Goal: Information Seeking & Learning: Learn about a topic

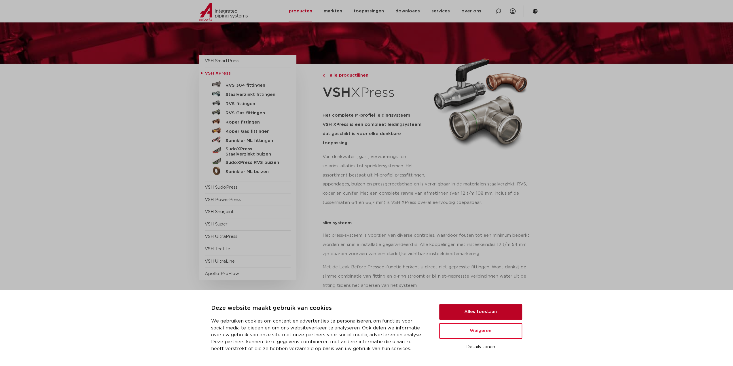
click at [473, 316] on button "Alles toestaan" at bounding box center [480, 312] width 83 height 16
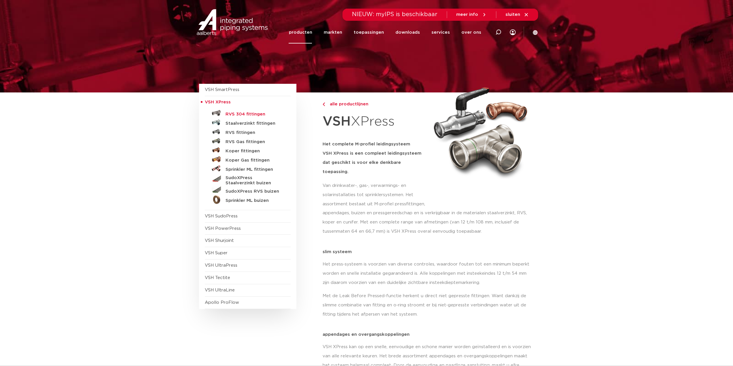
click at [236, 116] on h5 "RVS 304 fittingen" at bounding box center [253, 114] width 57 height 5
click at [361, 208] on p "appendages, buizen en pressgereedschap en is verkrijgbaar in de materialen staa…" at bounding box center [428, 222] width 212 height 28
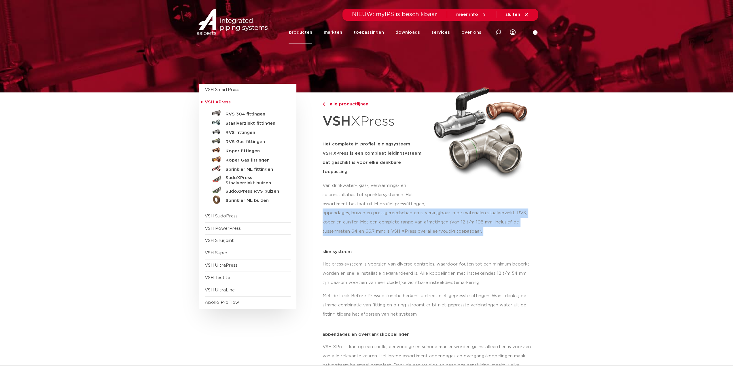
click at [361, 208] on p "appendages, buizen en pressgereedschap en is verkrijgbaar in de materialen staa…" at bounding box center [428, 222] width 212 height 28
click at [385, 210] on p "appendages, buizen en pressgereedschap en is verkrijgbaar in de materialen staa…" at bounding box center [428, 222] width 212 height 28
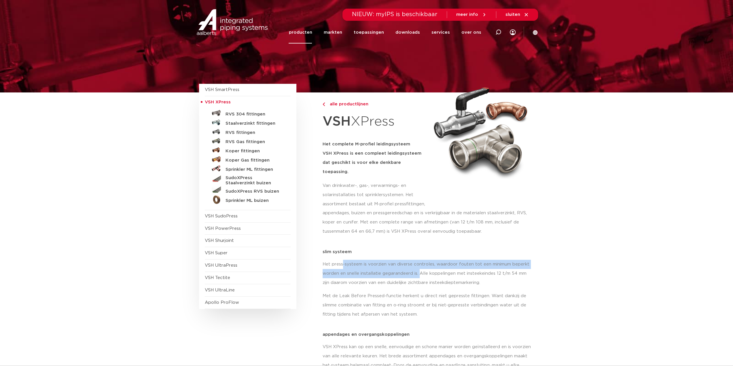
drag, startPoint x: 379, startPoint y: 261, endPoint x: 419, endPoint y: 268, distance: 40.1
click at [419, 268] on p "Het press-systeem is voorzien van diverse controles, waardoor fouten tot een mi…" at bounding box center [428, 274] width 212 height 28
click at [419, 270] on p "Het press-systeem is voorzien van diverse controles, waardoor fouten tot een mi…" at bounding box center [428, 274] width 212 height 28
